Goal: Task Accomplishment & Management: Use online tool/utility

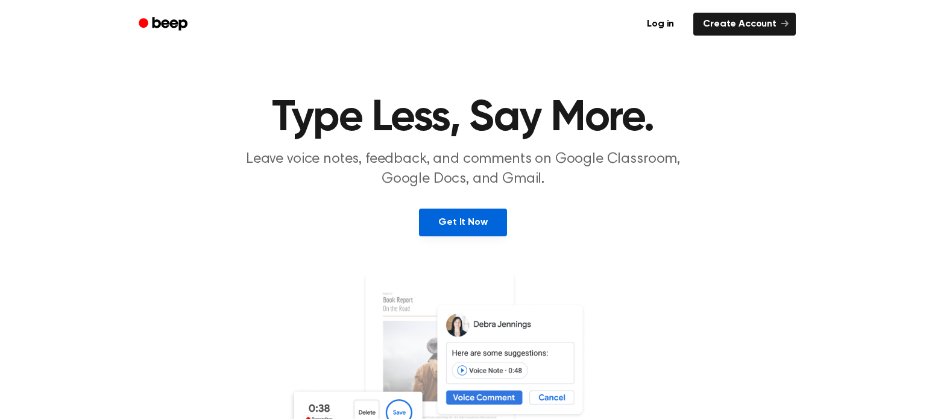
click at [466, 216] on link "Get It Now" at bounding box center [462, 223] width 87 height 28
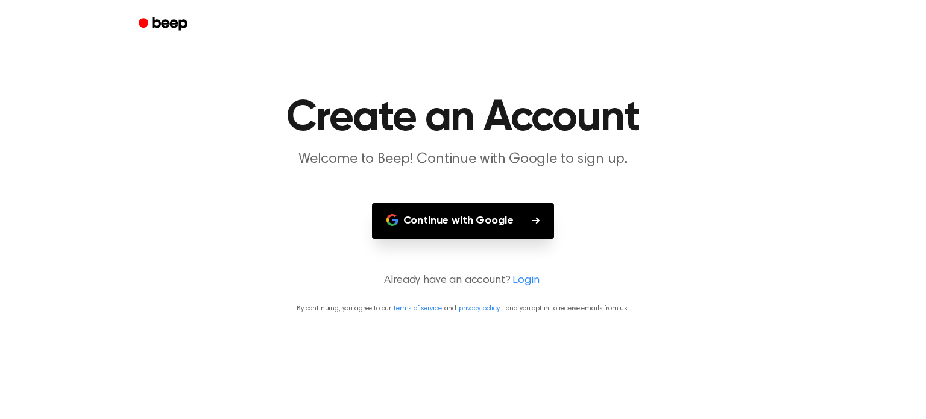
click at [485, 218] on button "Continue with Google" at bounding box center [463, 221] width 183 height 36
click at [719, 52] on main "Create an Account Welcome to Beep! Continue with Google to sign up. Continue wi…" at bounding box center [463, 209] width 926 height 419
click at [462, 209] on button "Continue with Google" at bounding box center [463, 221] width 183 height 36
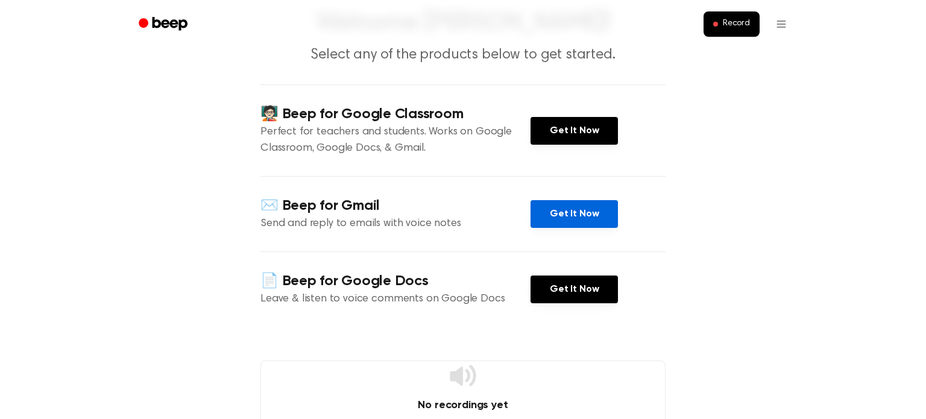
scroll to position [97, 0]
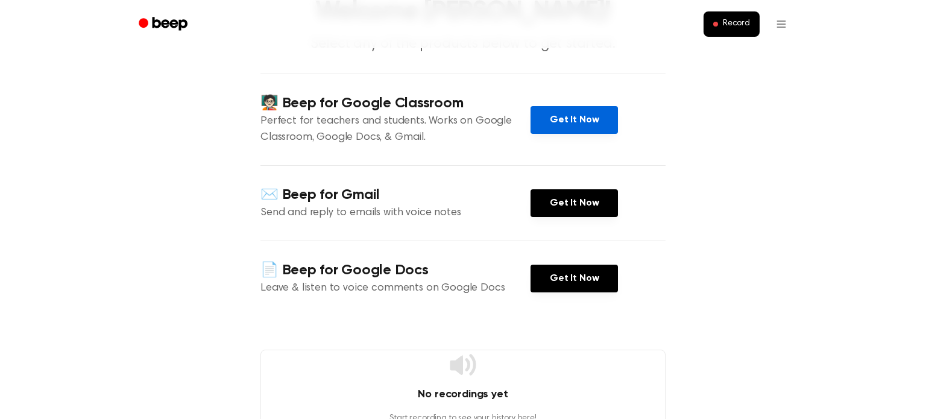
click at [586, 119] on link "Get It Now" at bounding box center [573, 120] width 87 height 28
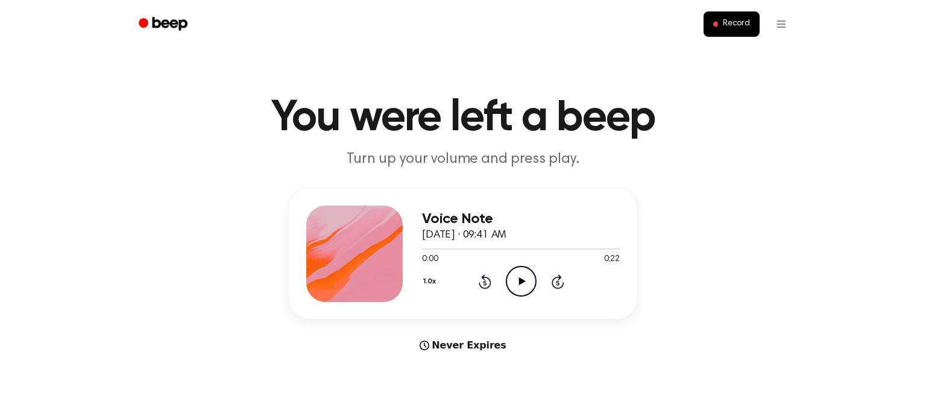
click at [530, 278] on icon "Play Audio" at bounding box center [521, 281] width 31 height 31
click at [530, 278] on icon "Pause Audio" at bounding box center [521, 281] width 31 height 31
click at [740, 20] on span "Record" at bounding box center [736, 24] width 27 height 11
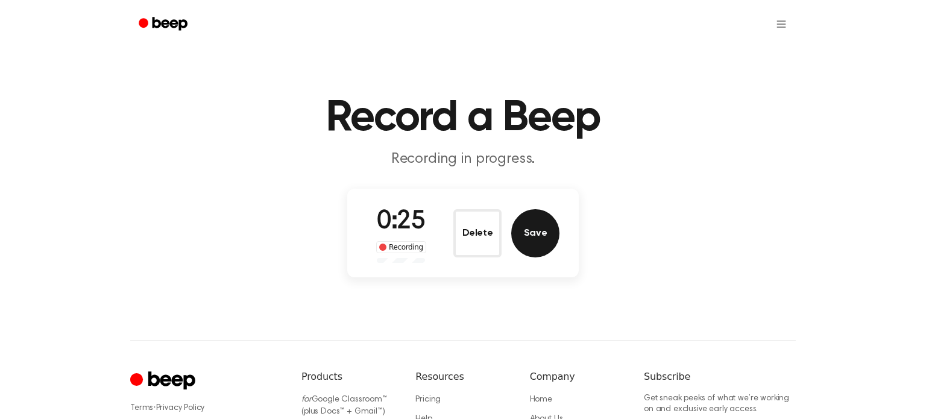
click at [530, 239] on button "Save" at bounding box center [535, 233] width 48 height 48
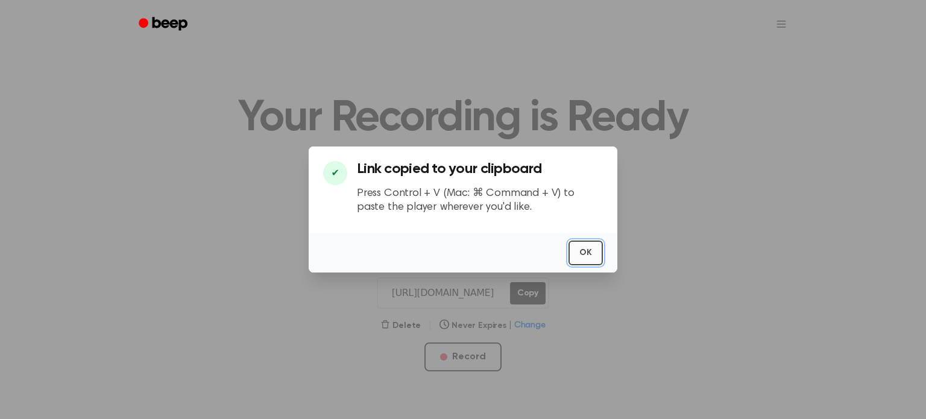
click at [577, 249] on button "OK" at bounding box center [585, 252] width 34 height 25
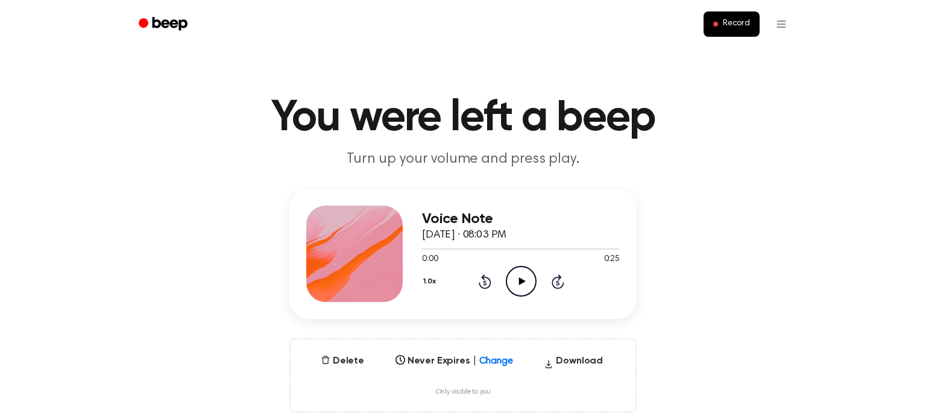
click at [522, 286] on icon "Play Audio" at bounding box center [521, 281] width 31 height 31
click at [523, 279] on icon at bounding box center [520, 281] width 5 height 8
